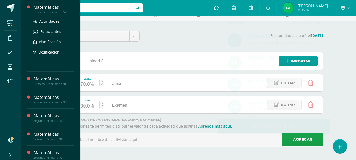
click at [39, 6] on div "Matemáticas" at bounding box center [53, 7] width 40 height 6
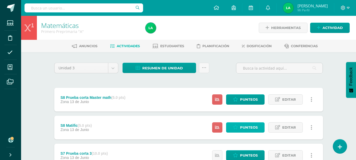
click at [240, 126] on span "Punteos" at bounding box center [249, 128] width 18 height 10
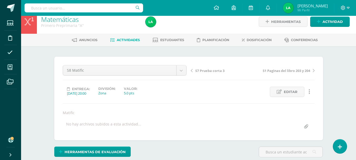
scroll to position [6, 0]
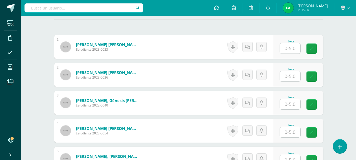
scroll to position [154, 0]
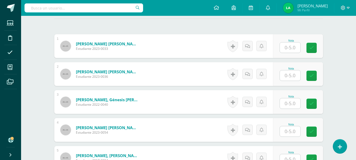
click at [292, 45] on input "text" at bounding box center [290, 47] width 21 height 10
type input "5"
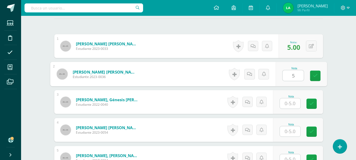
type input "5"
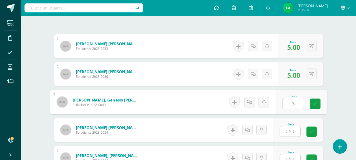
type input "3"
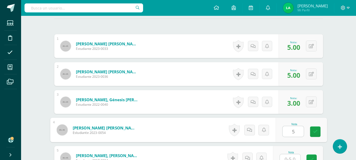
type input "5"
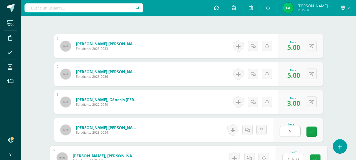
scroll to position [158, 0]
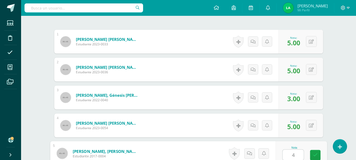
type input "4"
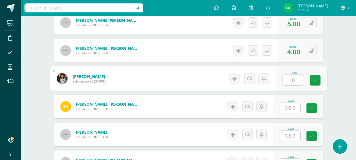
type input "0"
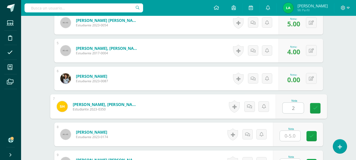
type input "2"
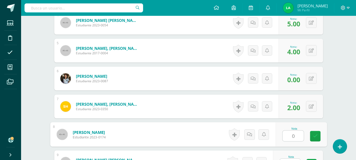
type input "0"
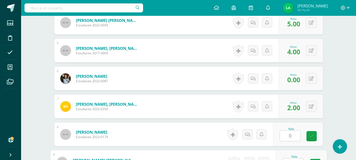
scroll to position [270, 0]
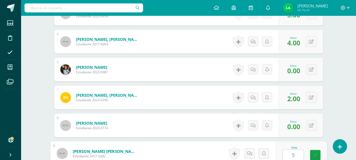
type input "5"
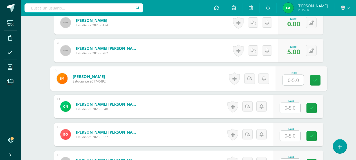
type input "5"
type input "3"
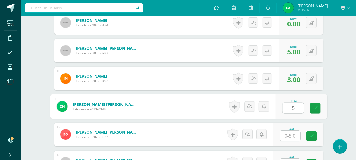
type input "5"
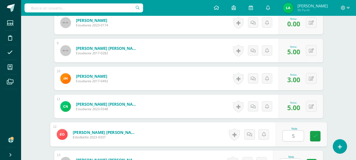
type input "5"
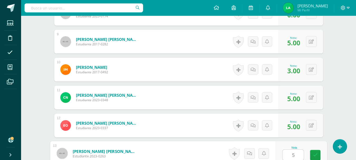
type input "5"
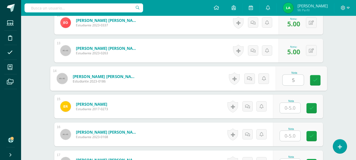
type input "5"
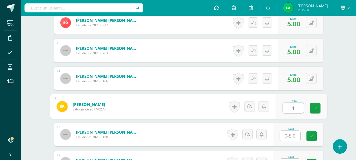
type input "1"
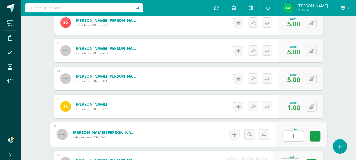
type input "1"
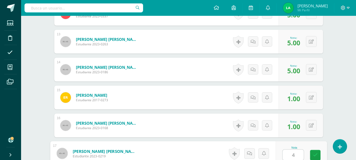
type input "4"
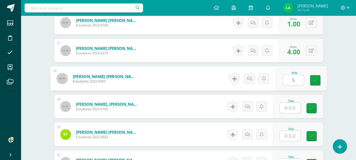
type input "5"
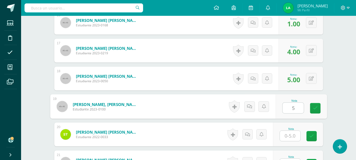
type input "5"
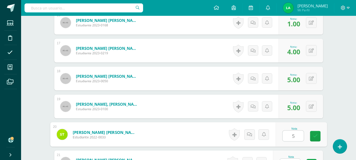
type input "5"
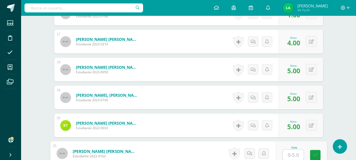
type input "5"
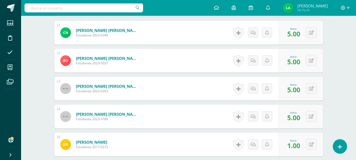
scroll to position [281, 0]
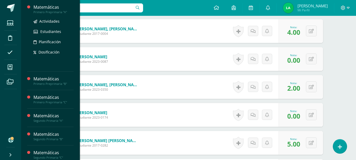
click at [49, 10] on div "Matemáticas" at bounding box center [53, 7] width 40 height 6
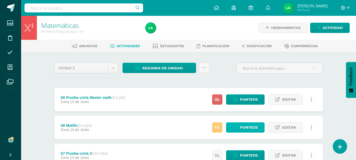
click at [235, 126] on icon at bounding box center [235, 127] width 5 height 4
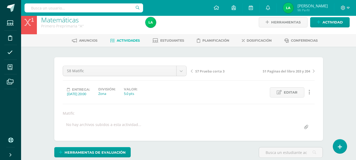
click at [346, 94] on div "Matemáticas Primero Preprimaria "A" Herramientas Detalle de asistencias Activid…" at bounding box center [188, 109] width 335 height 198
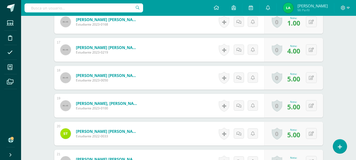
scroll to position [598, 0]
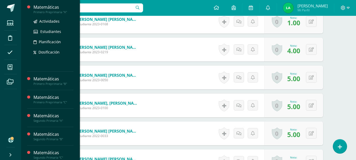
click at [49, 10] on div "Primero Preprimaria "A"" at bounding box center [53, 12] width 40 height 4
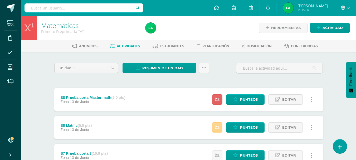
click at [213, 127] on link at bounding box center [217, 127] width 10 height 10
click at [195, 127] on div "S8 Matific (5.0 pts) Zona 13 de Junio Punteos Editar Historial de actividad Eli…" at bounding box center [188, 128] width 269 height 24
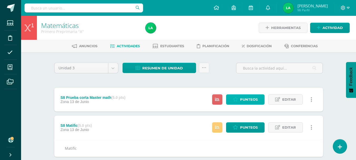
click at [252, 99] on span "Punteos" at bounding box center [249, 100] width 18 height 10
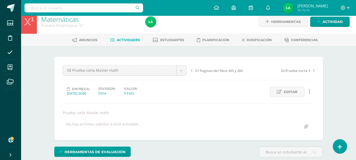
scroll to position [6, 0]
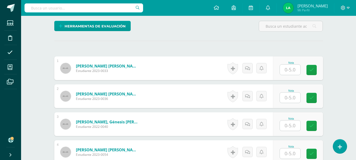
scroll to position [133, 0]
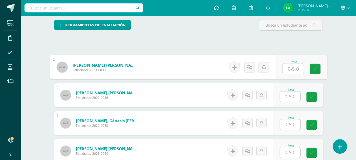
click at [290, 70] on input "text" at bounding box center [293, 69] width 21 height 11
type input "4"
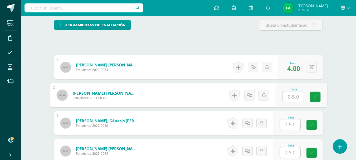
type input "4"
type input "3"
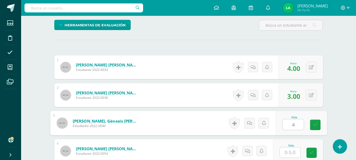
type input "4"
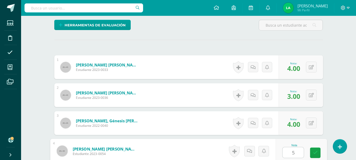
type input "5"
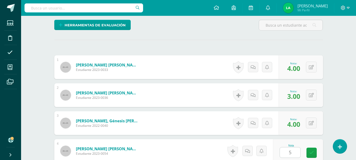
scroll to position [233, 0]
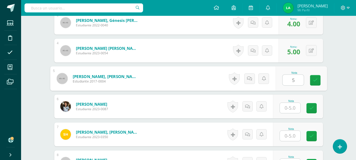
type input "5"
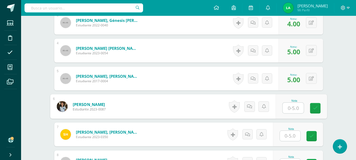
type input "5"
type input "4"
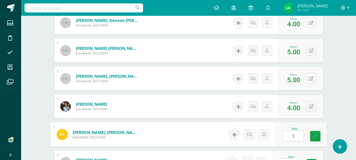
type input "5"
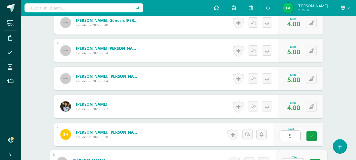
scroll to position [242, 0]
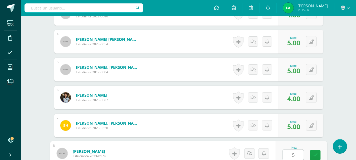
type input "5"
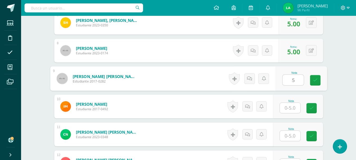
type input "5"
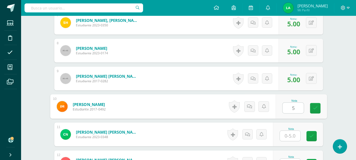
type input "5"
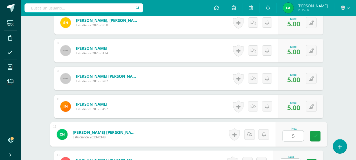
type input "5"
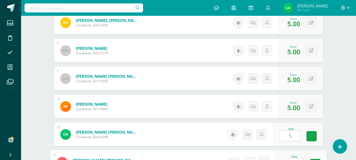
scroll to position [354, 0]
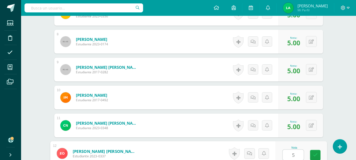
type input "5"
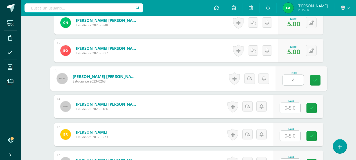
type input "4"
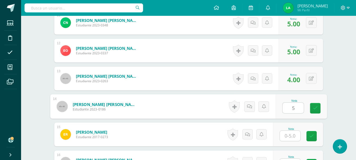
type input "5"
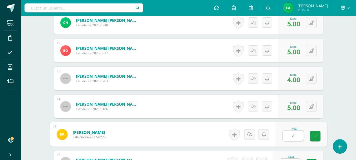
type input "4"
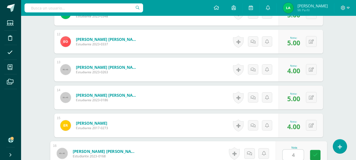
type input "4"
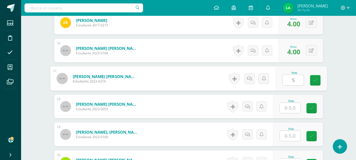
type input "5"
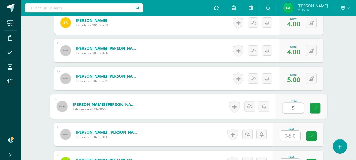
type input "5"
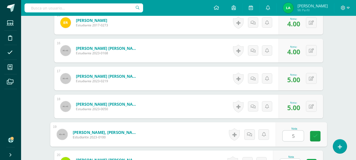
type input "5"
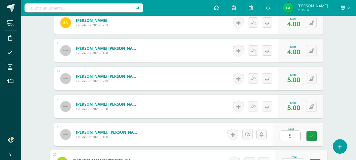
scroll to position [578, 0]
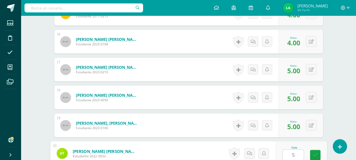
type input "5"
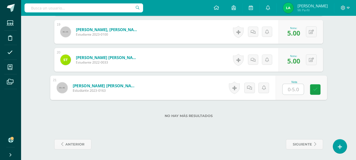
type input "5"
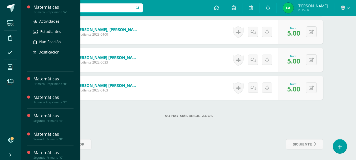
click at [56, 10] on div "Primero Preprimaria "A"" at bounding box center [53, 12] width 40 height 4
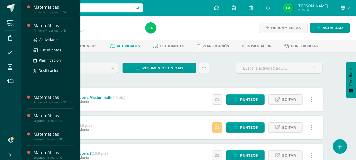
click at [49, 25] on div "Matemáticas" at bounding box center [53, 26] width 40 height 6
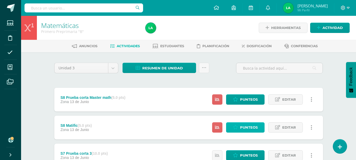
click at [241, 129] on span "Punteos" at bounding box center [249, 128] width 18 height 10
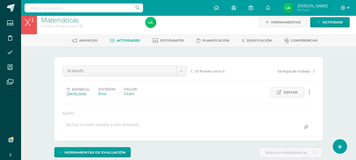
scroll to position [6, 0]
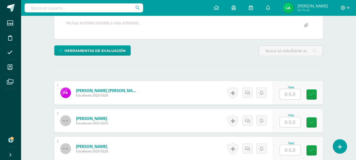
scroll to position [112, 0]
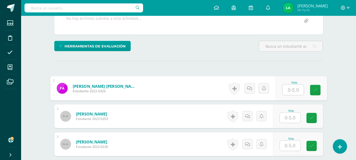
click at [297, 87] on input "text" at bounding box center [293, 90] width 21 height 11
type input "5"
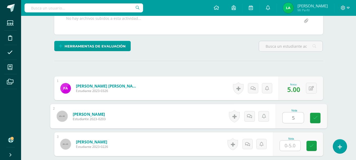
type input "5"
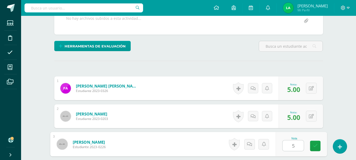
type input "5"
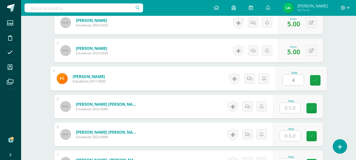
type input "4"
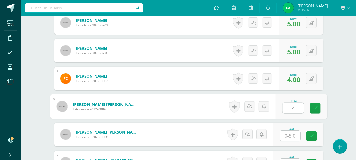
type input "4"
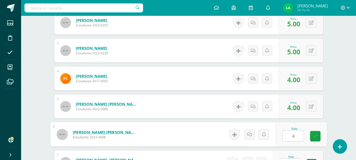
type input "4"
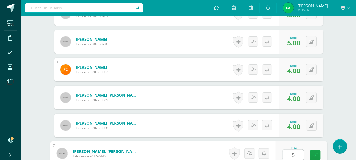
type input "5"
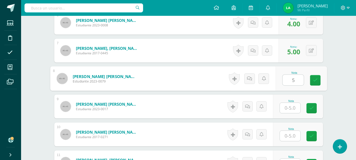
type input "5"
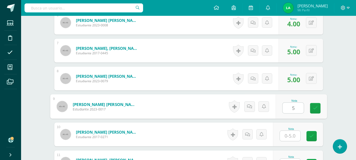
type input "5"
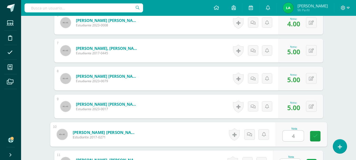
type input "4"
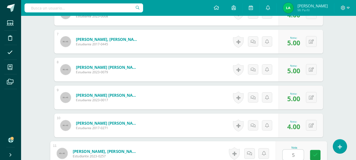
type input "5"
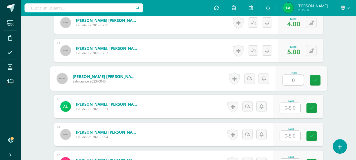
type input "0"
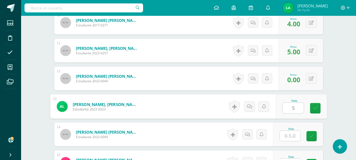
type input "5"
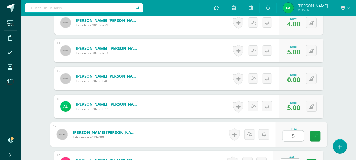
type input "5"
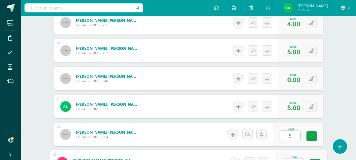
scroll to position [438, 0]
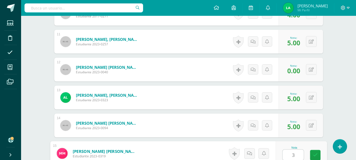
type input "3"
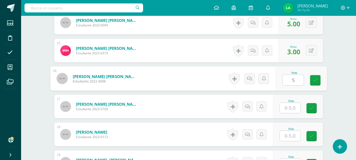
type input "5"
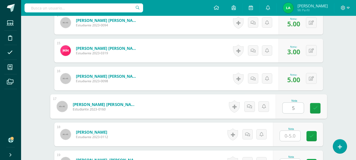
type input "5"
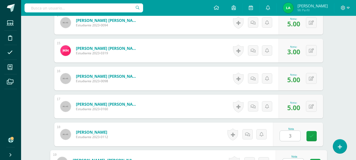
scroll to position [550, 0]
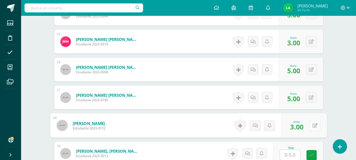
click at [314, 127] on icon at bounding box center [314, 125] width 5 height 4
type input "4"
click at [303, 131] on link at bounding box center [301, 127] width 11 height 11
click at [289, 156] on input "text" at bounding box center [290, 155] width 21 height 10
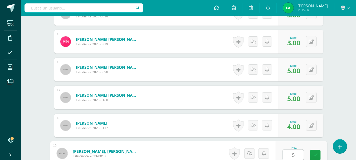
type input "5"
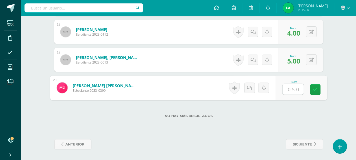
type input "4"
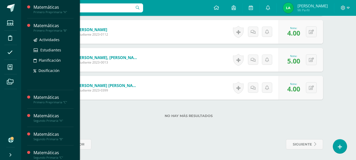
click at [54, 29] on div "Primero Preprimaria "B"" at bounding box center [53, 31] width 40 height 4
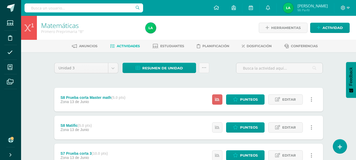
click at [244, 108] on div "Estatus de Actividad: 20 Estudiantes sin calificar 0 Estudiantes con cero Media…" at bounding box center [263, 100] width 119 height 24
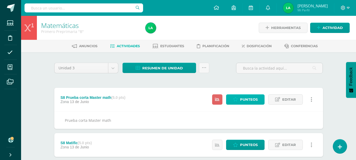
click at [241, 102] on span "Punteos" at bounding box center [249, 100] width 18 height 10
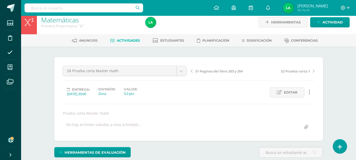
scroll to position [6, 0]
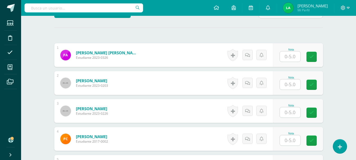
scroll to position [146, 0]
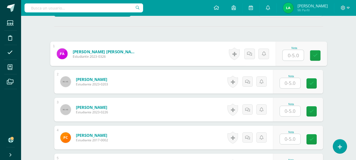
click at [289, 55] on input "text" at bounding box center [293, 55] width 21 height 11
type input "5"
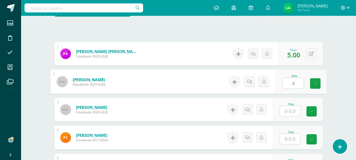
type input "4"
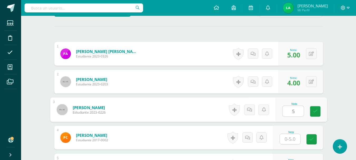
type input "5"
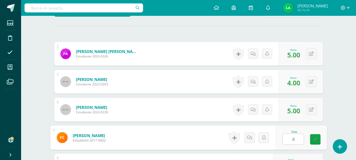
type input "4"
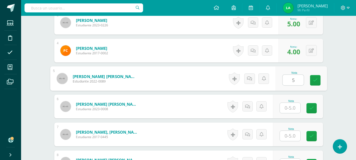
type input "5"
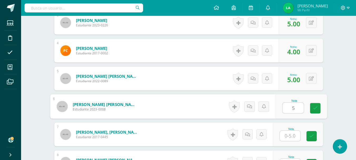
type input "5"
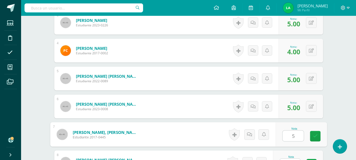
type input "5"
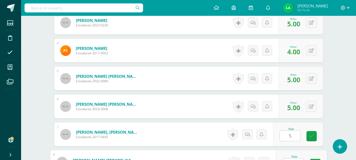
scroll to position [242, 0]
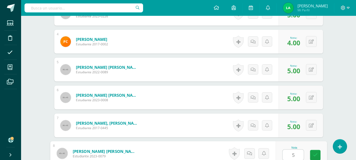
type input "5"
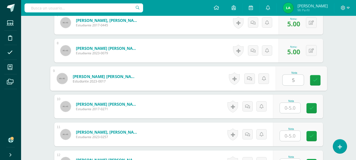
type input "5"
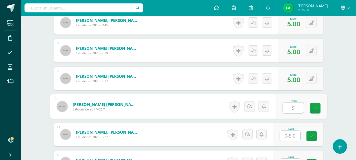
type input "5"
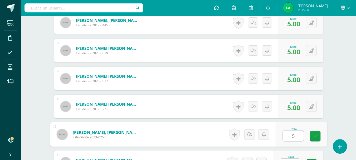
type input "5"
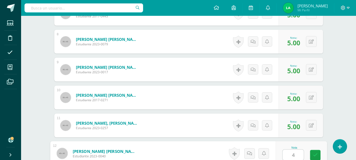
type input "4"
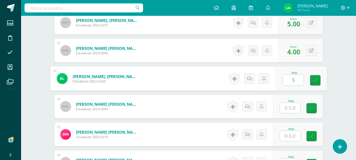
type input "5"
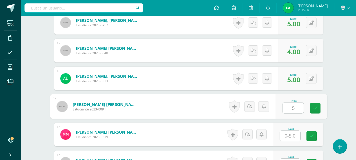
type input "5"
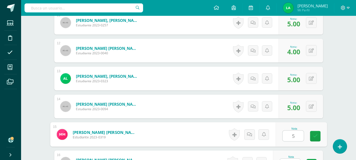
type input "5"
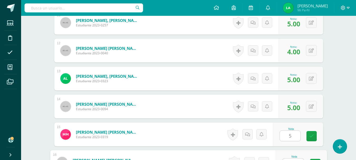
scroll to position [466, 0]
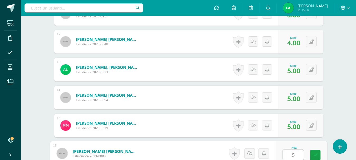
type input "5"
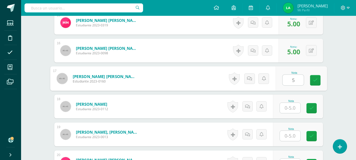
type input "5"
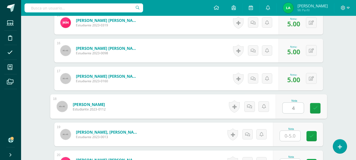
type input "4"
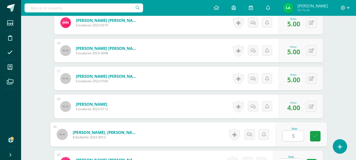
type input "5"
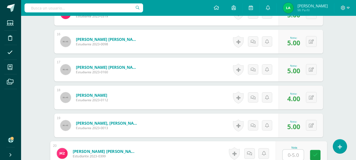
type input "4"
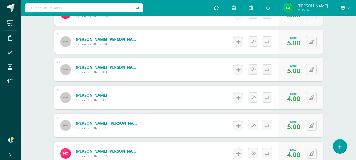
scroll to position [643, 0]
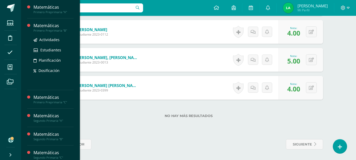
click at [49, 28] on div "Matemáticas" at bounding box center [53, 26] width 40 height 6
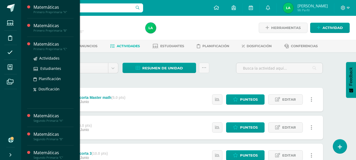
click at [50, 45] on div "Matemáticas" at bounding box center [53, 44] width 40 height 6
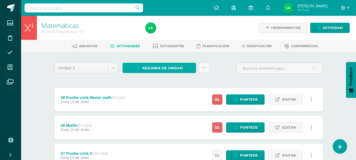
click at [187, 74] on div "Resumen de unidad Descargar como HTML Descargar como PDF Descargar como XLS Sub…" at bounding box center [166, 70] width 91 height 15
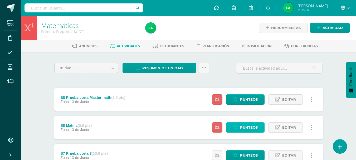
click at [239, 124] on link "Punteos" at bounding box center [245, 127] width 38 height 10
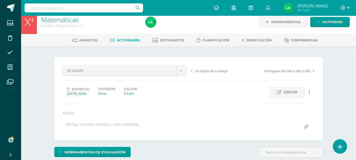
scroll to position [6, 0]
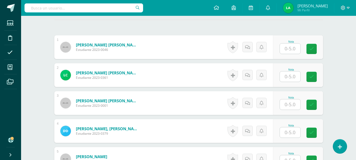
scroll to position [154, 0]
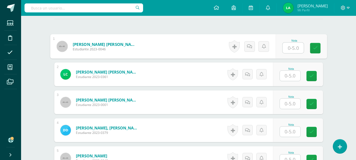
click at [292, 49] on input "text" at bounding box center [293, 48] width 21 height 11
type input "5"
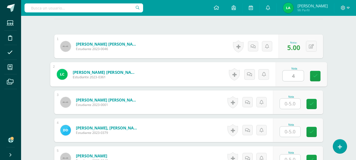
type input "4"
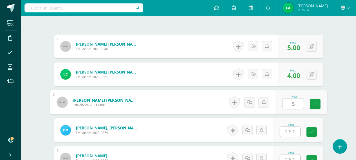
type input "5"
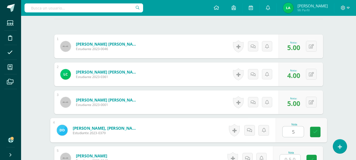
type input "5"
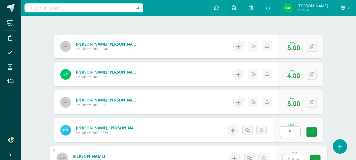
scroll to position [158, 0]
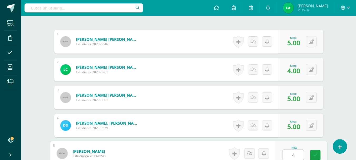
type input "4"
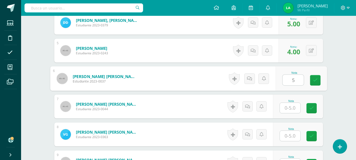
type input "5"
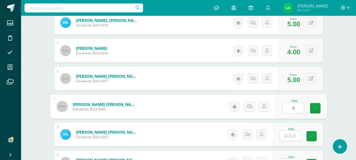
type input "4"
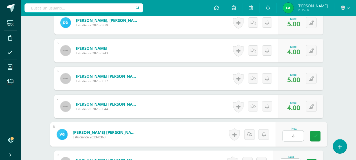
type input "4"
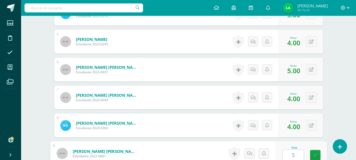
type input "5"
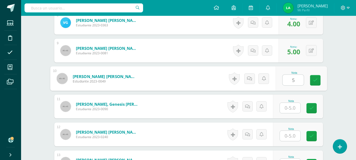
type input "5"
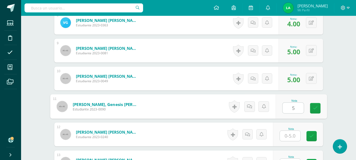
type input "5"
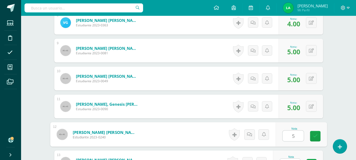
type input "5"
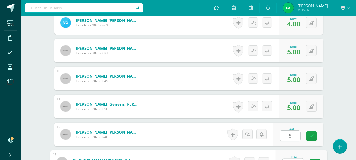
scroll to position [382, 0]
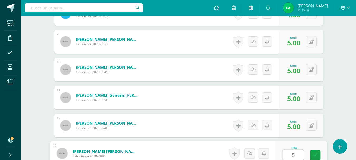
type input "5"
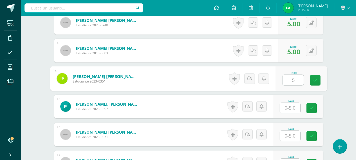
type input "5"
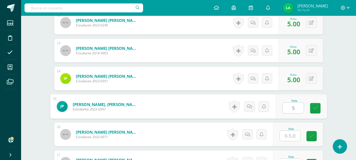
type input "5"
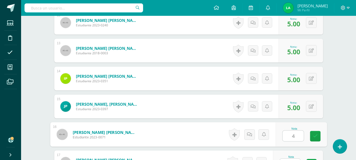
type input "4"
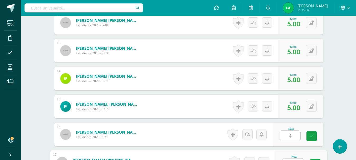
scroll to position [494, 0]
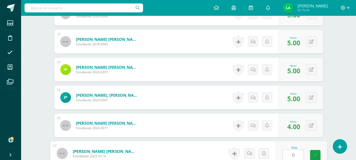
type input "0"
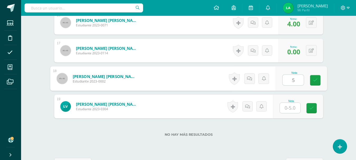
type input "5"
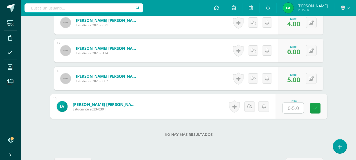
type input "4"
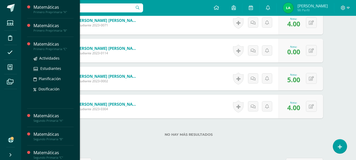
click at [44, 45] on div "Matemáticas" at bounding box center [53, 44] width 40 height 6
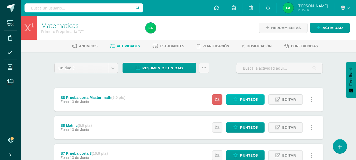
click at [238, 105] on link "Punteos" at bounding box center [245, 99] width 38 height 10
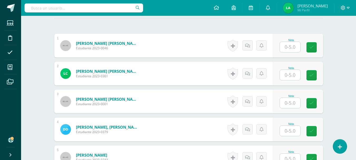
scroll to position [164, 0]
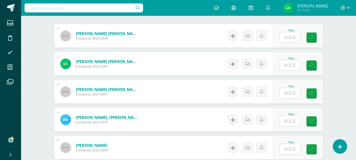
click at [291, 39] on input "text" at bounding box center [290, 37] width 21 height 10
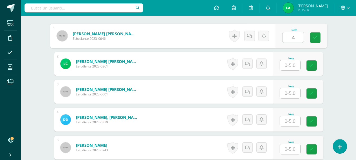
type input "4"
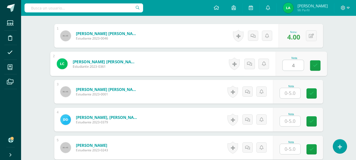
type input "4"
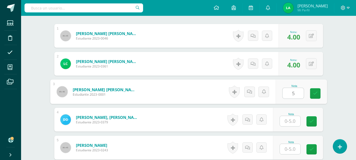
type input "5"
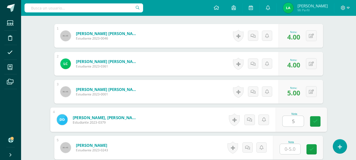
type input "5"
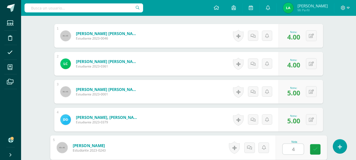
type input "4"
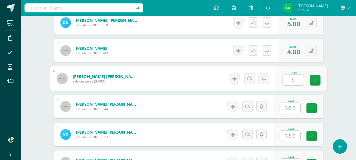
type input "5"
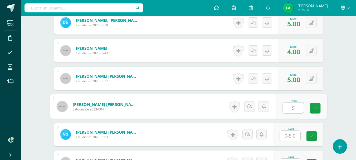
type input "5"
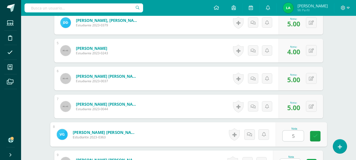
type input "5"
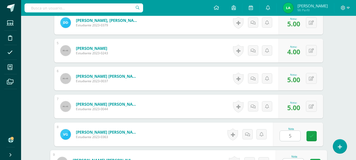
scroll to position [270, 0]
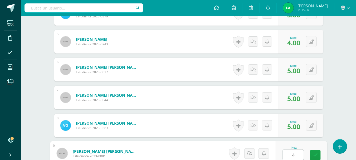
type input "4"
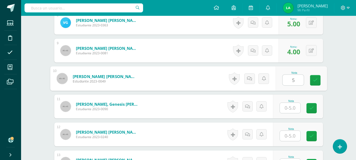
type input "5"
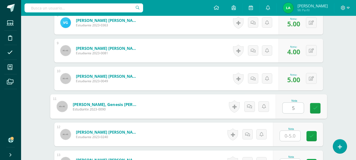
type input "5"
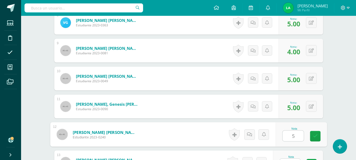
type input "5"
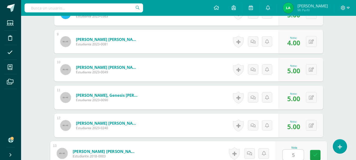
type input "5"
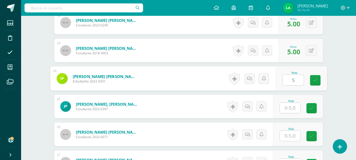
type input "5"
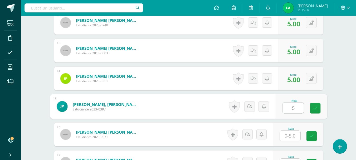
type input "5"
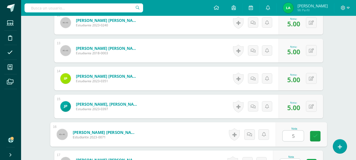
type input "5"
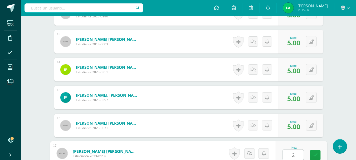
type input "2"
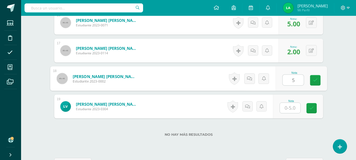
type input "5"
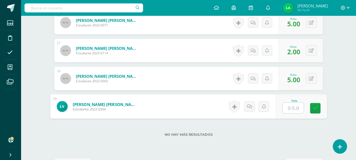
type input "5"
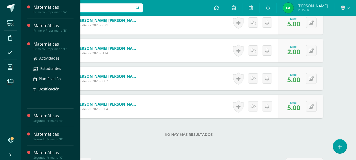
click at [50, 47] on div "Matemáticas" at bounding box center [53, 44] width 40 height 6
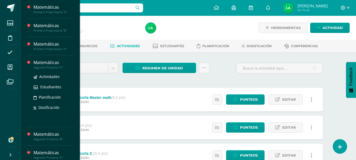
click at [46, 64] on div "Matemáticas" at bounding box center [53, 63] width 40 height 6
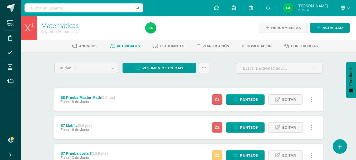
click at [218, 154] on icon at bounding box center [217, 155] width 4 height 4
click at [138, 120] on div "S7 Matific (5.0 pts) Zona 16 de Junio Estatus de Actividad: 21 Estudiantes sin …" at bounding box center [188, 128] width 269 height 24
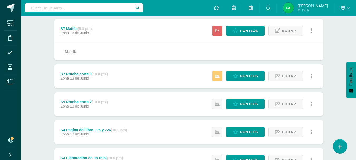
scroll to position [66, 0]
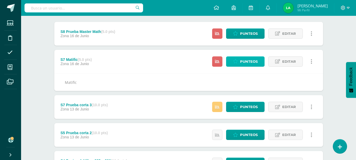
click at [246, 61] on span "Punteos" at bounding box center [249, 62] width 18 height 10
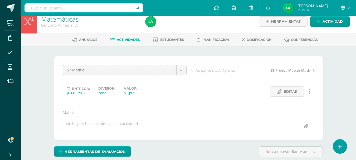
scroll to position [146, 0]
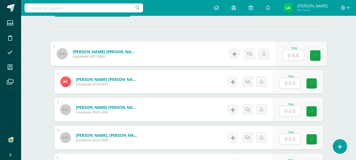
click at [291, 54] on input "text" at bounding box center [293, 55] width 21 height 11
type input "5"
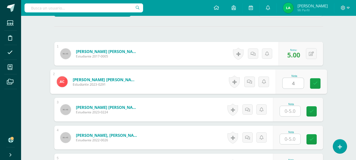
type input "4"
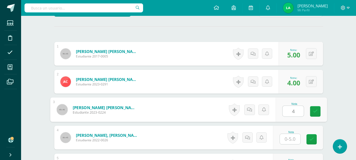
type input "4"
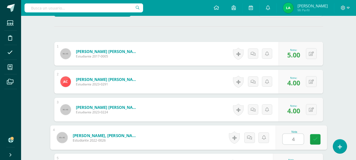
type input "4"
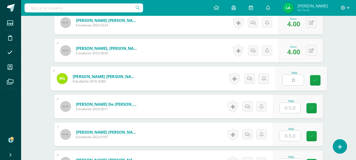
type input "0"
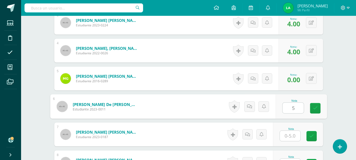
type input "5"
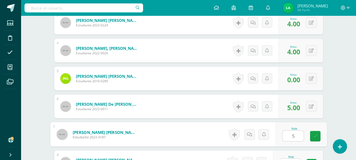
type input "5"
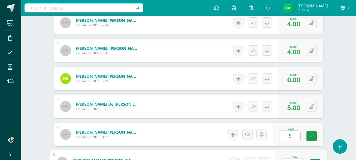
scroll to position [242, 0]
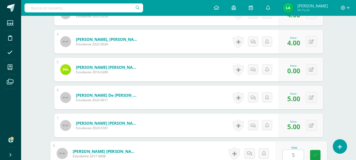
type input "5"
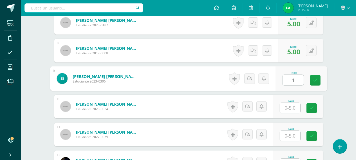
type input "1"
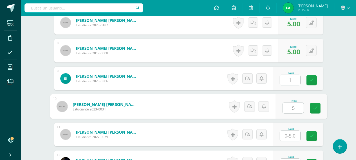
type input "5"
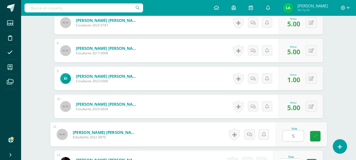
type input "5"
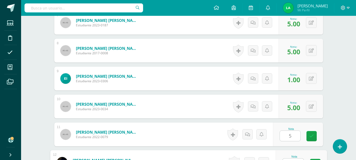
scroll to position [354, 0]
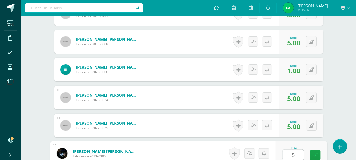
type input "5"
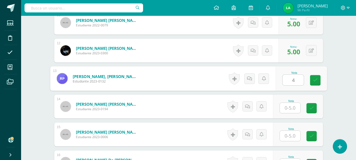
type input "4"
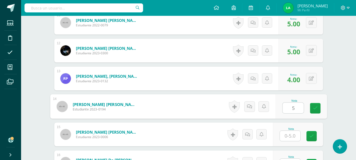
type input "5"
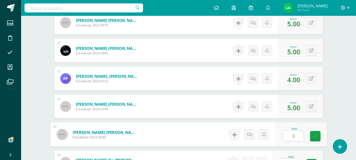
type input "3"
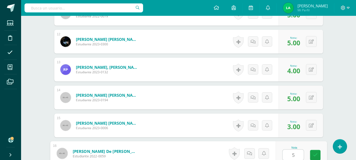
type input "5"
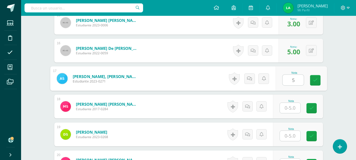
type input "5"
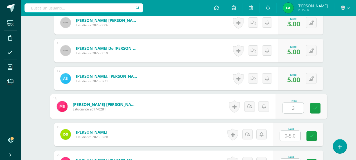
type input "3"
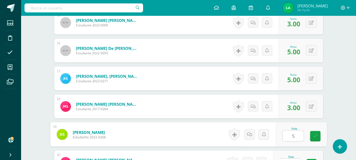
type input "5"
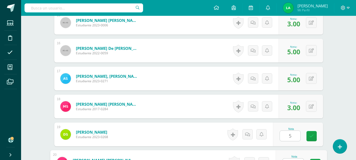
scroll to position [578, 0]
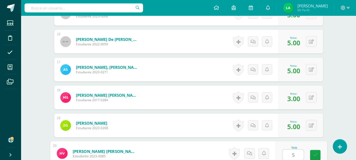
type input "5"
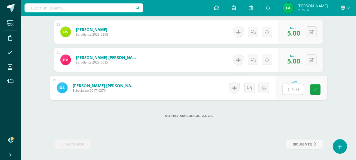
type input "4"
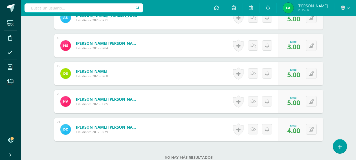
scroll to position [629, 0]
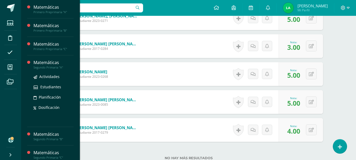
click at [43, 66] on div "Segundo Primaria "A"" at bounding box center [53, 68] width 40 height 4
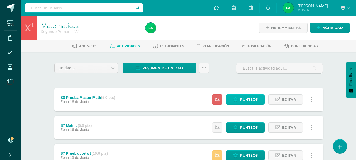
click at [238, 99] on icon at bounding box center [235, 99] width 5 height 4
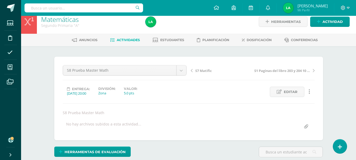
scroll to position [6, 0]
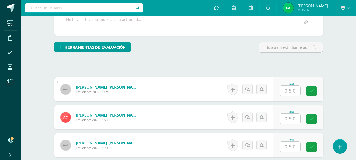
scroll to position [112, 0]
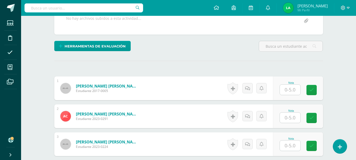
click at [290, 88] on input "text" at bounding box center [290, 90] width 21 height 10
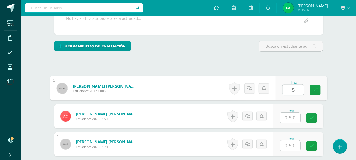
type input "5"
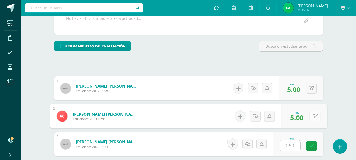
click at [311, 114] on button at bounding box center [315, 116] width 11 height 11
type input "4"
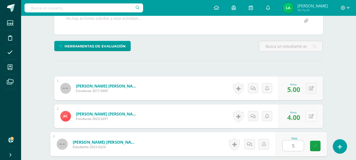
type input "5"
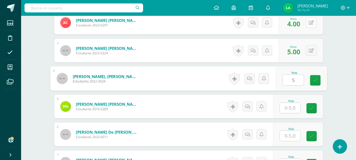
type input "5"
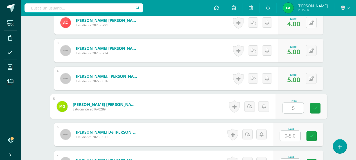
type input "5"
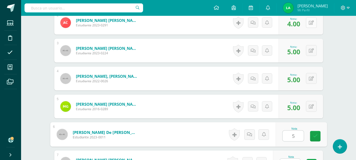
type input "5"
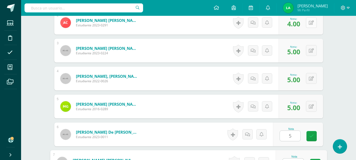
scroll to position [214, 0]
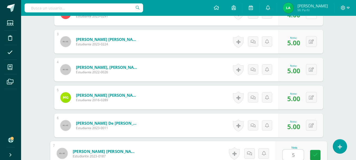
type input "5"
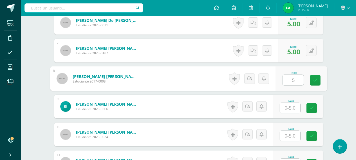
type input "5"
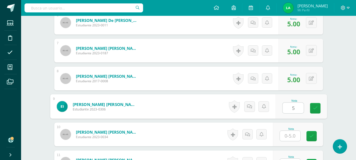
type input "5"
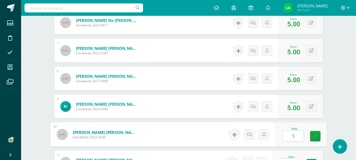
type input "5"
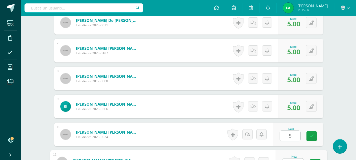
scroll to position [326, 0]
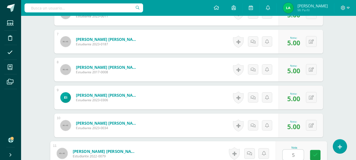
type input "5"
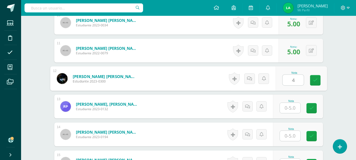
type input "4"
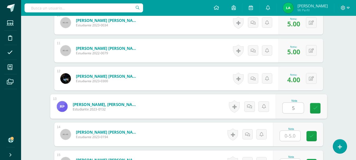
type input "5"
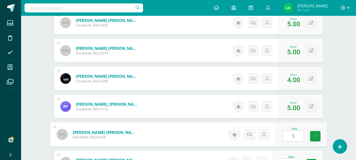
type input "5"
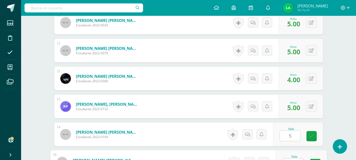
scroll to position [438, 0]
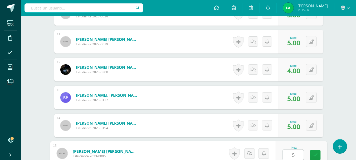
type input "5"
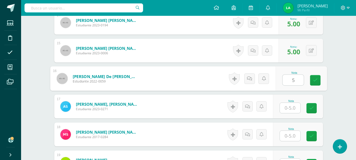
type input "5"
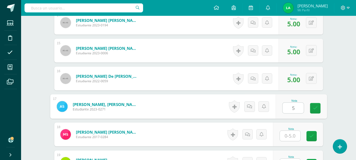
type input "5"
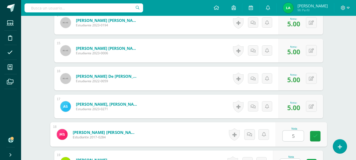
type input "5"
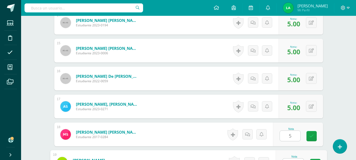
scroll to position [550, 0]
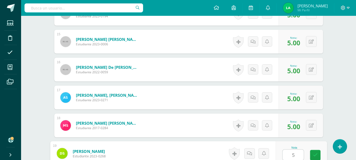
type input "5"
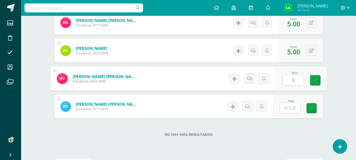
type input "5"
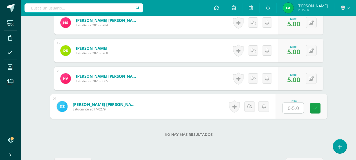
type input "3"
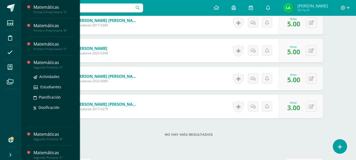
click at [45, 64] on div "Matemáticas" at bounding box center [53, 63] width 40 height 6
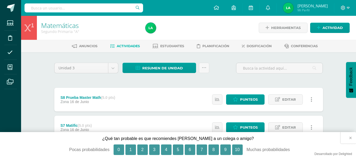
click at [352, 138] on button "×" at bounding box center [349, 138] width 16 height 12
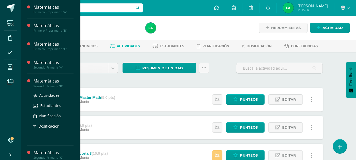
click at [41, 83] on div "Matemáticas" at bounding box center [53, 81] width 40 height 6
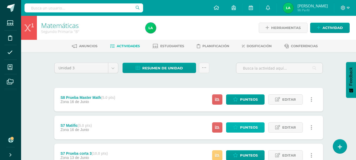
click at [242, 126] on span "Punteos" at bounding box center [249, 128] width 18 height 10
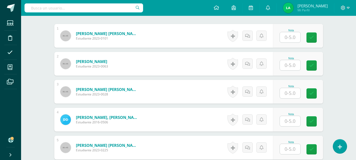
scroll to position [165, 0]
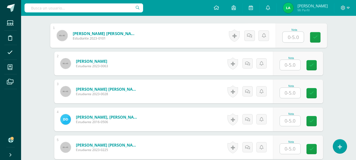
click at [290, 37] on input "text" at bounding box center [293, 37] width 21 height 11
type input "0"
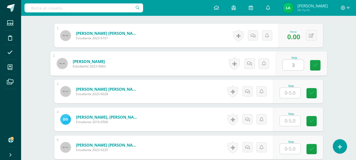
type input "3"
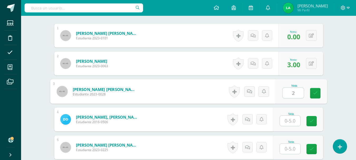
type input "2"
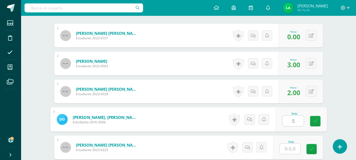
type input "5"
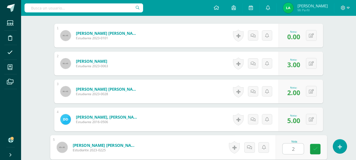
type input "2"
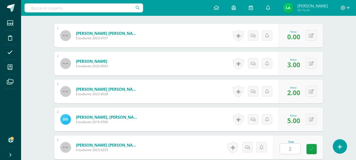
scroll to position [261, 0]
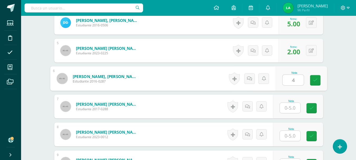
type input "4"
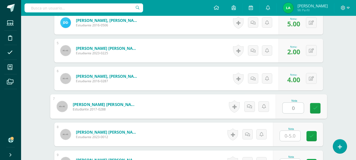
type input "0"
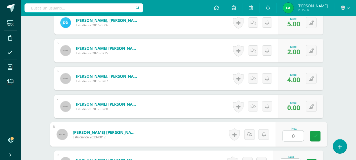
scroll to position [270, 0]
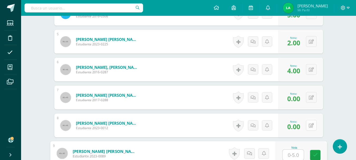
click at [312, 124] on button at bounding box center [311, 125] width 11 height 11
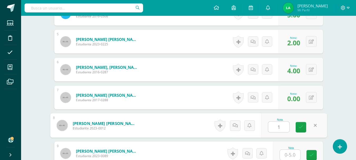
type input "1"
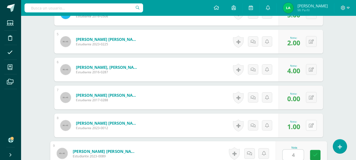
type input "4"
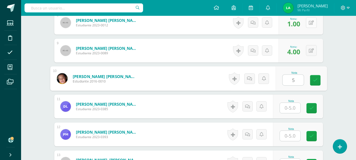
type input "5"
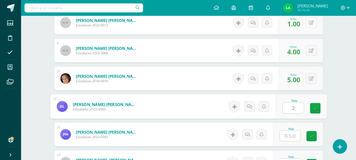
type input "2"
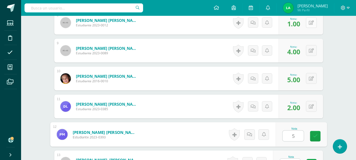
type input "5"
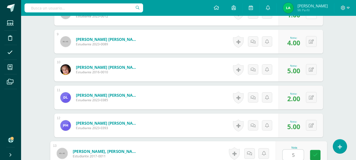
type input "5"
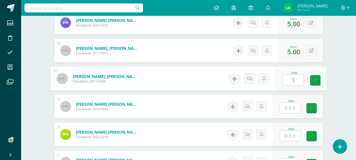
type input "5"
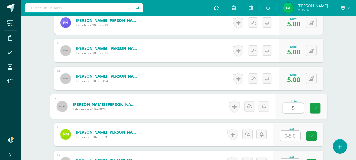
type input "5"
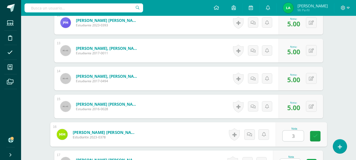
type input "3"
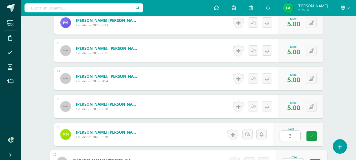
scroll to position [494, 0]
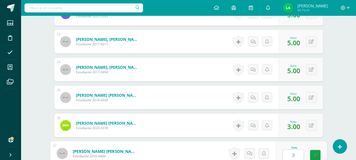
type input "3"
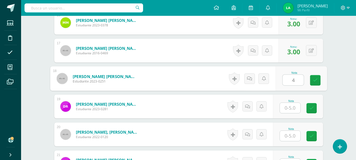
type input "4"
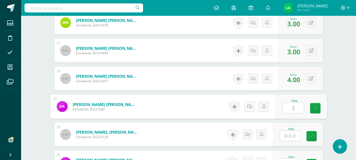
type input "2"
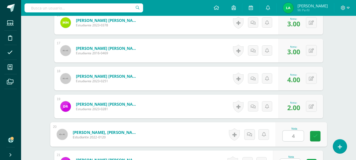
type input "4"
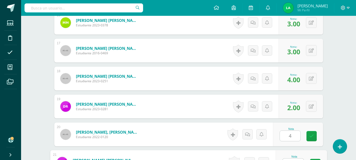
scroll to position [606, 0]
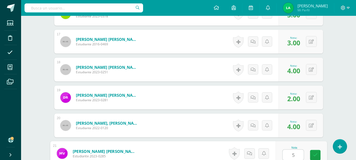
type input "5"
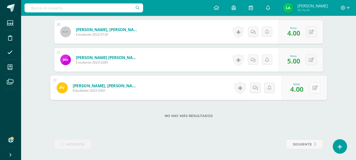
click at [313, 91] on button at bounding box center [315, 87] width 11 height 11
type input "5"
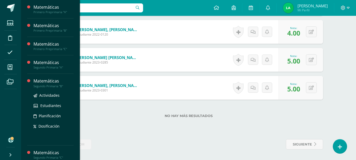
click at [40, 84] on div "Segundo Primaria "B"" at bounding box center [53, 86] width 40 height 4
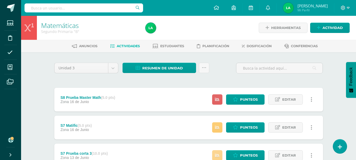
click at [216, 153] on icon at bounding box center [217, 155] width 4 height 4
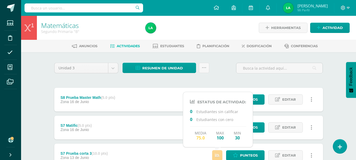
click at [216, 153] on icon at bounding box center [217, 155] width 4 height 4
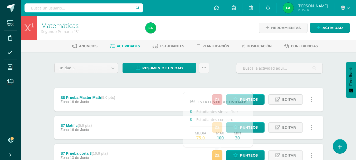
click at [178, 145] on div "S7 Prueba corta 3 (10.0 pts) Zona [DATE][PERSON_NAME] Punteos Editar Historial …" at bounding box center [188, 156] width 269 height 24
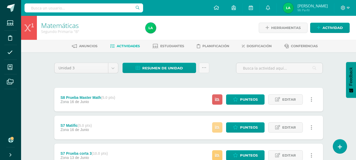
click at [218, 129] on icon at bounding box center [217, 127] width 4 height 4
click at [195, 130] on div "S7 Matific (5.0 pts) Zona [DATE][PERSON_NAME] Punteos Editar Historial de activ…" at bounding box center [188, 128] width 269 height 24
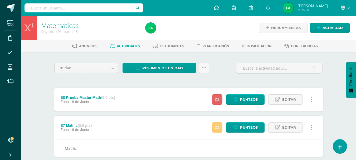
click at [231, 105] on div "Estatus de Actividad: 22 Estudiantes sin calificar 0 Estudiantes con cero Media…" at bounding box center [263, 100] width 119 height 24
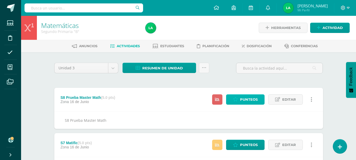
click at [235, 101] on icon at bounding box center [235, 99] width 5 height 4
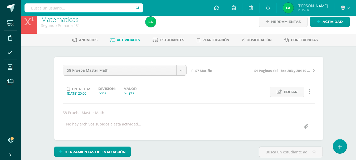
scroll to position [6, 0]
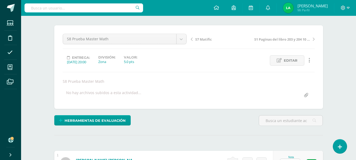
scroll to position [38, 0]
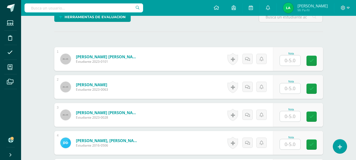
scroll to position [148, 0]
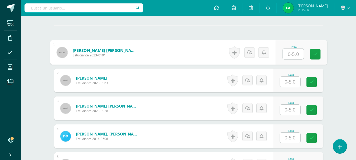
click at [293, 54] on input "text" at bounding box center [293, 54] width 21 height 11
type input "4"
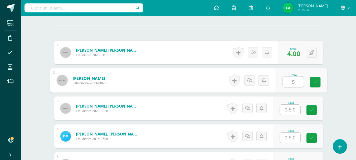
type input "5"
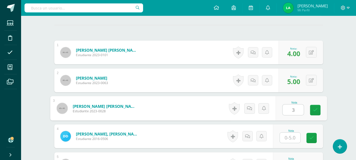
type input "3"
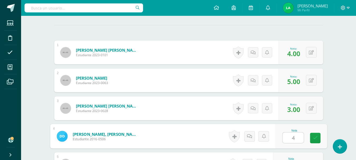
type input "4"
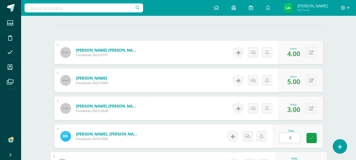
scroll to position [233, 0]
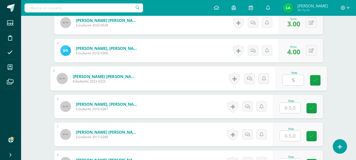
type input "5"
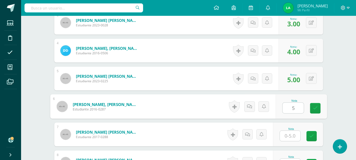
type input "5"
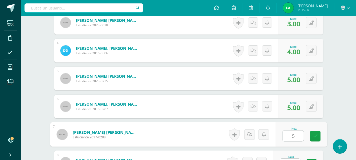
type input "5"
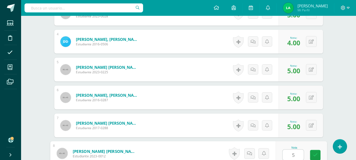
type input "5"
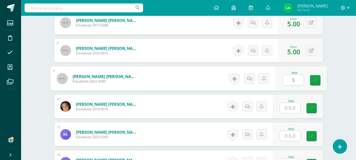
type input "5"
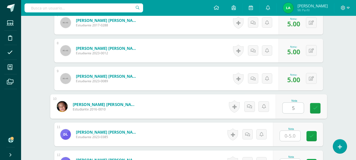
type input "5"
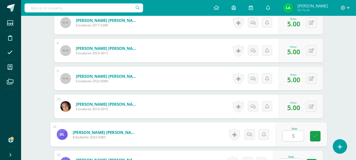
type input "5"
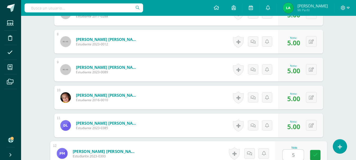
type input "5"
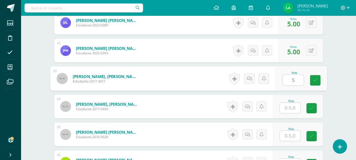
type input "5"
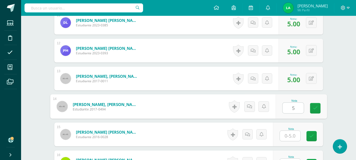
type input "5"
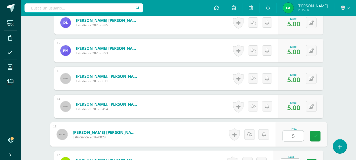
type input "5"
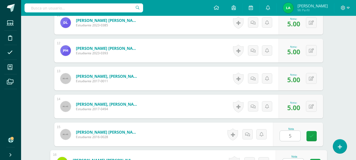
scroll to position [466, 0]
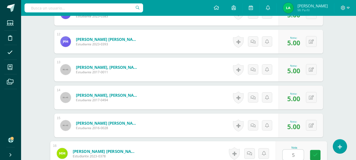
type input "5"
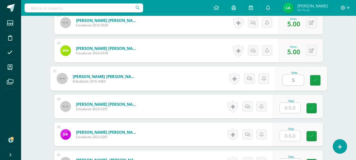
type input "5"
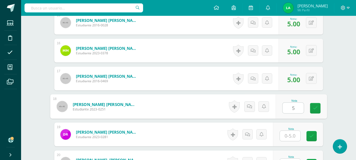
type input "5"
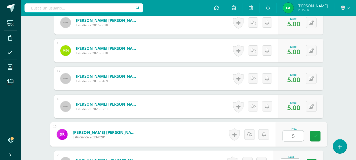
type input "5"
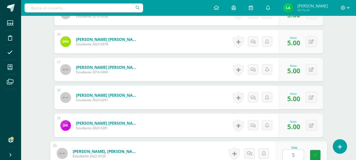
type input "5"
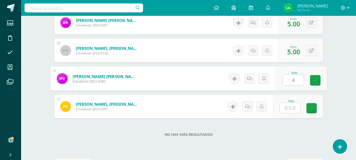
type input "4"
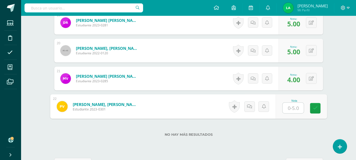
type input "5"
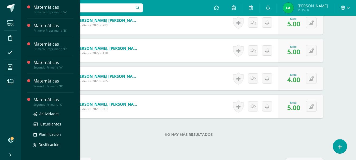
click at [47, 101] on div "Matemáticas" at bounding box center [53, 100] width 40 height 6
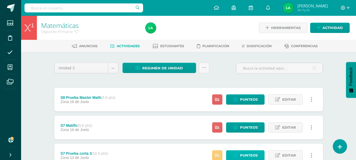
click at [243, 155] on span "Punteos" at bounding box center [249, 156] width 18 height 10
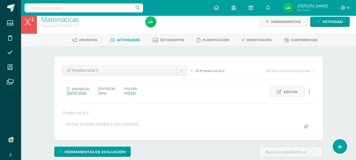
scroll to position [6, 0]
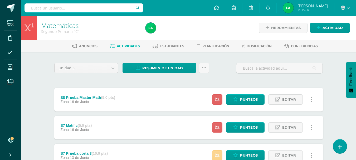
click at [219, 155] on icon at bounding box center [217, 155] width 4 height 4
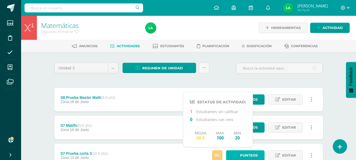
click at [234, 157] on icon at bounding box center [235, 155] width 5 height 4
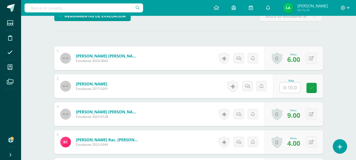
scroll to position [142, 0]
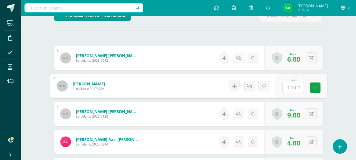
click at [295, 89] on input "text" at bounding box center [293, 87] width 21 height 11
type input "7"
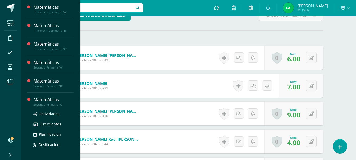
click at [50, 102] on div "Matemáticas" at bounding box center [53, 100] width 40 height 6
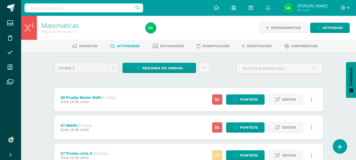
click at [216, 156] on icon at bounding box center [217, 155] width 4 height 4
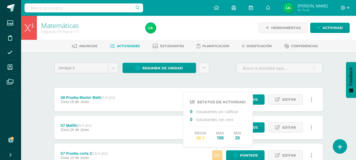
click at [216, 156] on icon at bounding box center [217, 155] width 4 height 4
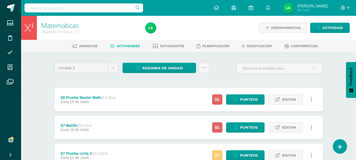
click at [172, 127] on div "S7 Matific (5.0 pts) Zona [DATE][PERSON_NAME] Estatus de Actividad: 21 Estudian…" at bounding box center [188, 128] width 269 height 24
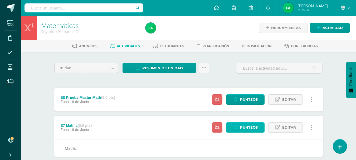
click at [237, 129] on icon at bounding box center [235, 127] width 5 height 4
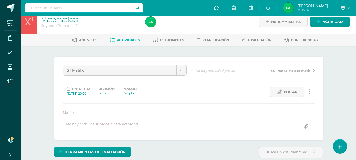
scroll to position [6, 0]
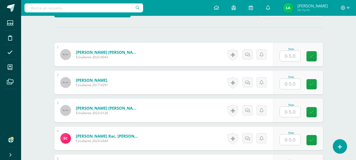
scroll to position [154, 0]
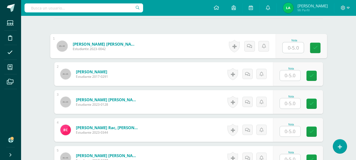
click at [294, 44] on input "text" at bounding box center [293, 47] width 21 height 11
type input "4"
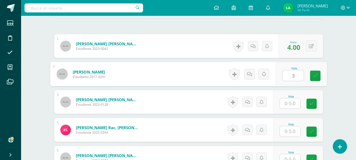
type input "3"
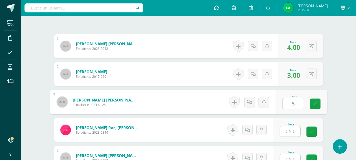
type input "5"
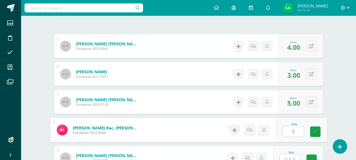
type input "5"
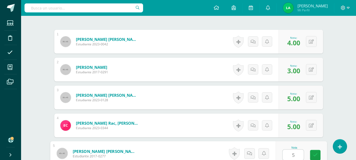
type input "5"
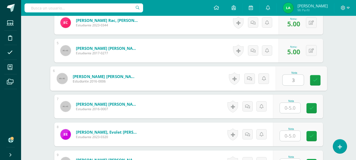
type input "3"
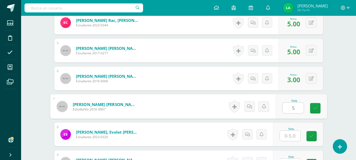
type input "5"
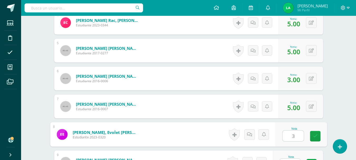
type input "3"
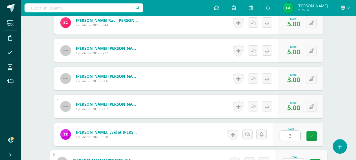
scroll to position [270, 0]
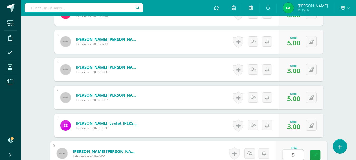
type input "5"
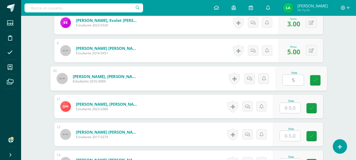
type input "5"
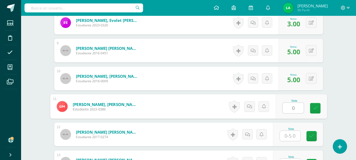
type input "0"
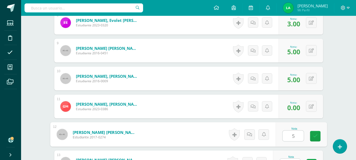
type input "5"
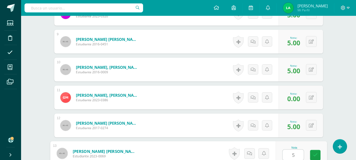
type input "5"
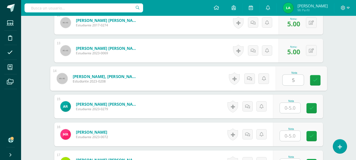
type input "5"
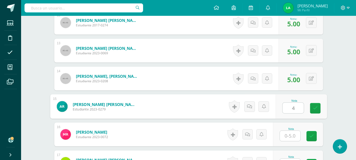
type input "4"
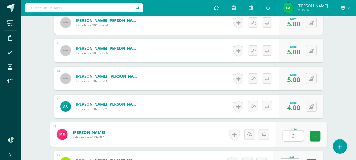
type input "3"
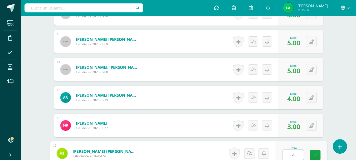
type input "4"
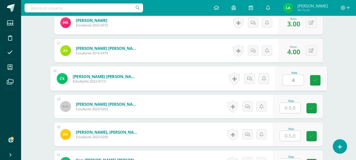
type input "4"
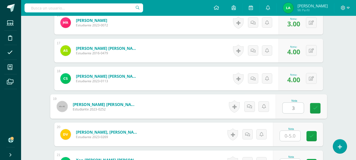
type input "3"
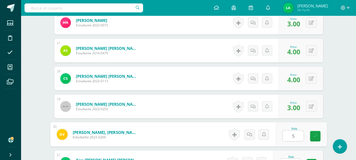
type input "5"
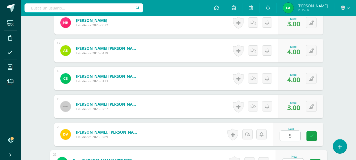
scroll to position [606, 0]
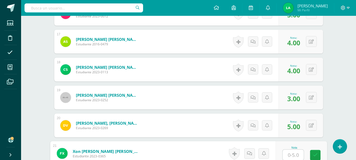
type input "5"
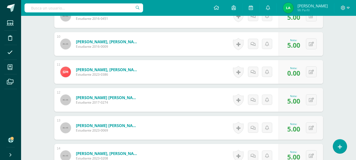
scroll to position [383, 0]
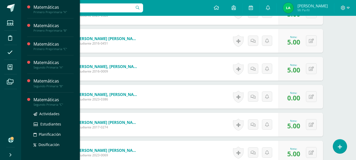
click at [47, 102] on div "Matemáticas" at bounding box center [53, 100] width 40 height 6
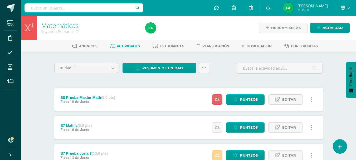
click at [221, 153] on link at bounding box center [217, 155] width 10 height 10
click at [146, 93] on div "S8 Prueba Master Math (5.0 pts) Zona [DATE][PERSON_NAME] Estatus de Actividad: …" at bounding box center [188, 100] width 269 height 24
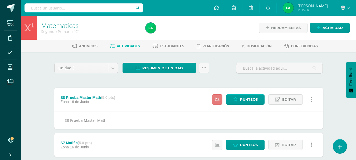
click at [218, 99] on icon at bounding box center [217, 99] width 4 height 4
click at [239, 98] on link "Punteos" at bounding box center [245, 99] width 38 height 10
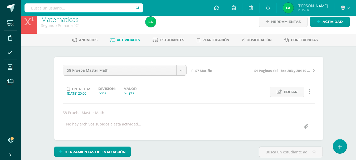
scroll to position [6, 0]
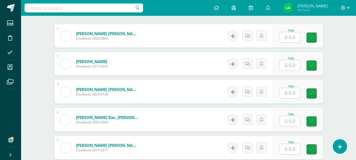
scroll to position [165, 0]
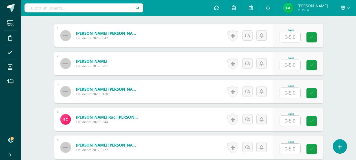
click at [291, 37] on input "text" at bounding box center [290, 37] width 21 height 10
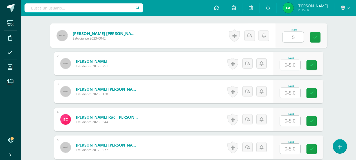
type input "5"
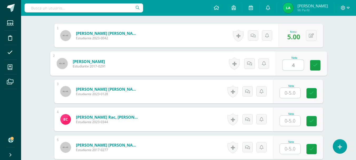
type input "4"
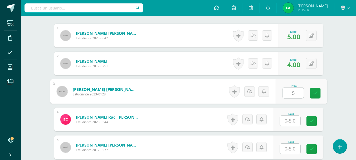
type input "5"
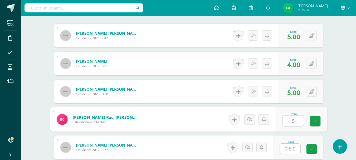
type input "5"
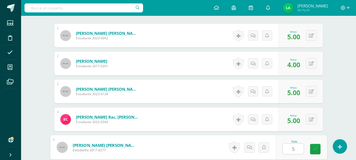
type input "5"
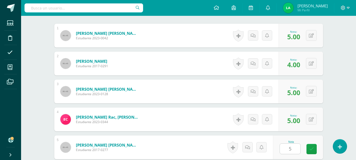
scroll to position [261, 0]
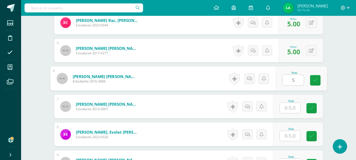
type input "5"
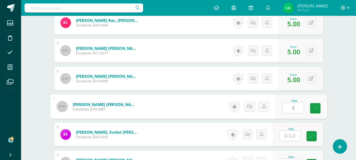
type input "5"
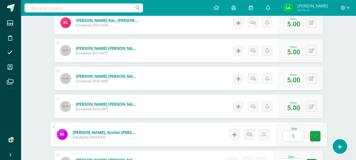
type input "5"
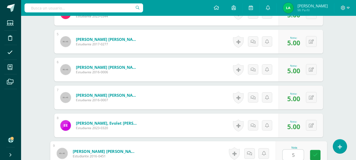
type input "5"
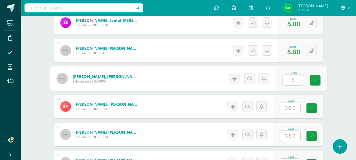
type input "5"
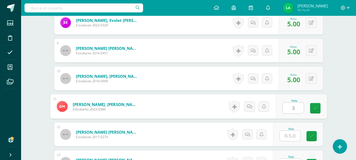
type input "3"
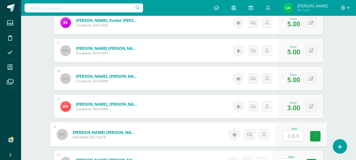
type input "5"
type input "4"
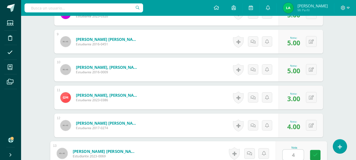
type input "4"
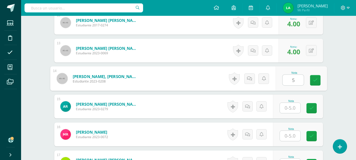
type input "5"
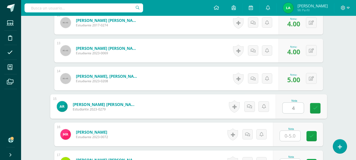
type input "4"
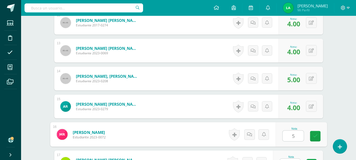
scroll to position [494, 0]
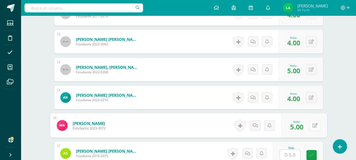
click at [309, 126] on div "0 [GEOGRAPHIC_DATA] Logros obtenidos Aún no hay logros agregados Nota: 5.00" at bounding box center [304, 125] width 46 height 25
click at [315, 126] on icon at bounding box center [314, 125] width 5 height 4
type input "4"
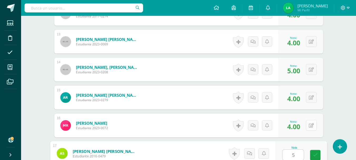
type input "5"
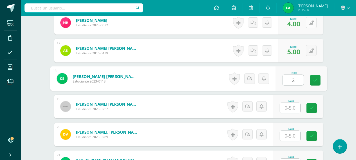
type input "2"
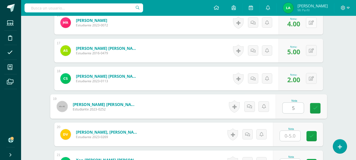
type input "5"
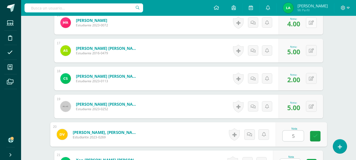
type input "5"
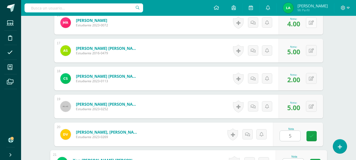
scroll to position [606, 0]
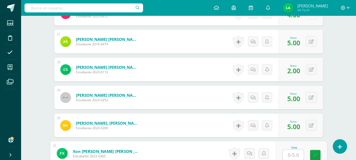
type input "5"
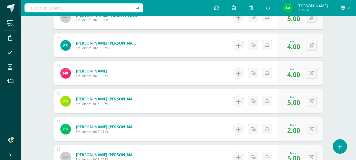
scroll to position [390, 0]
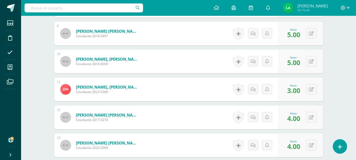
click at [348, 82] on div "Matemáticas Segundo Primaria "C" Herramientas Detalle de asistencias Actividad …" at bounding box center [188, 34] width 335 height 816
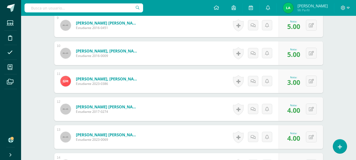
scroll to position [401, 0]
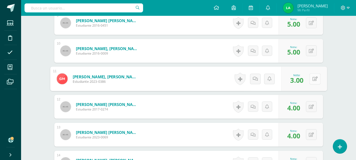
click at [313, 80] on icon at bounding box center [314, 78] width 5 height 4
type input "2"
